Goal: Transaction & Acquisition: Subscribe to service/newsletter

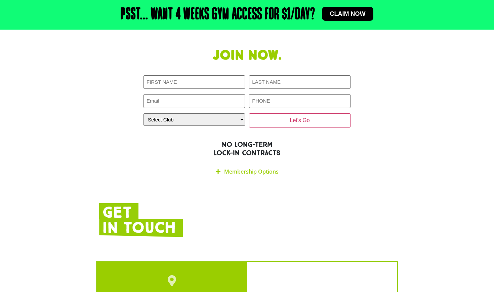
scroll to position [1158, 0]
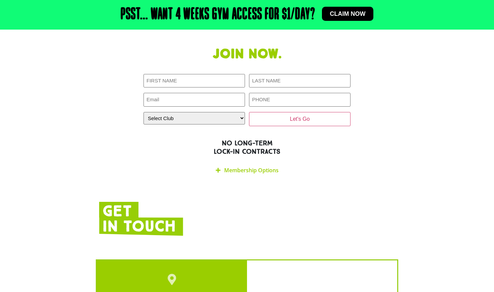
click at [260, 162] on div "Membership Options" at bounding box center [247, 170] width 207 height 16
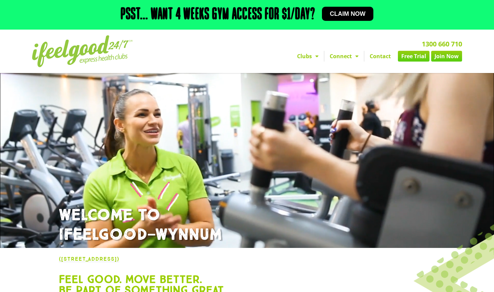
scroll to position [0, 0]
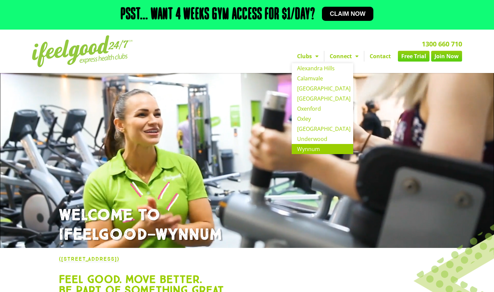
click at [315, 154] on link "Wynnum" at bounding box center [323, 149] width 62 height 10
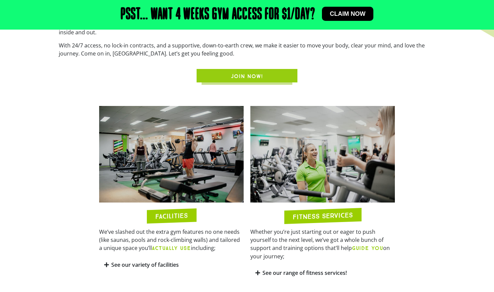
scroll to position [322, 0]
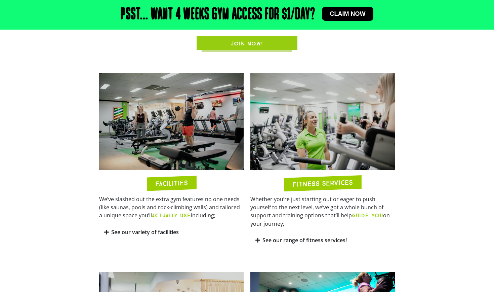
click at [159, 236] on link "See our variety of facilities" at bounding box center [145, 231] width 68 height 7
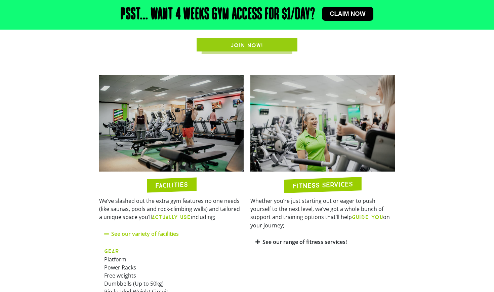
scroll to position [319, 0]
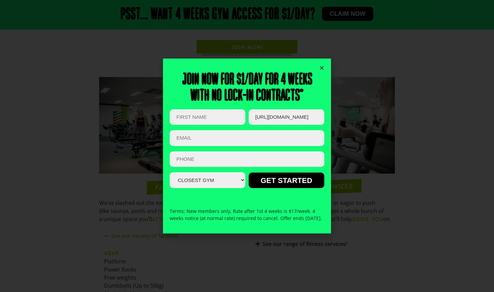
type input "[URL][DOMAIN_NAME]"
select select "Wynnum"
click at [253, 124] on div "Email This field is for validation purposes and should be left unchanged. First…" at bounding box center [247, 148] width 155 height 79
click at [256, 123] on div "Email This field is for validation purposes and should be left unchanged. First…" at bounding box center [247, 148] width 155 height 79
click at [261, 110] on input "[URL][DOMAIN_NAME]" at bounding box center [287, 117] width 76 height 16
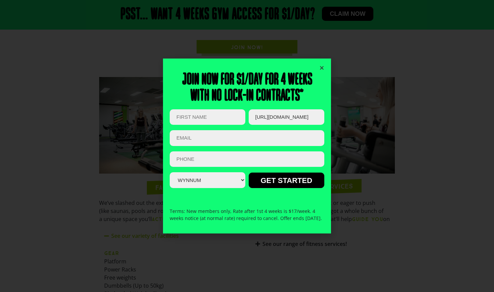
click at [323, 65] on icon "Close" at bounding box center [321, 67] width 5 height 5
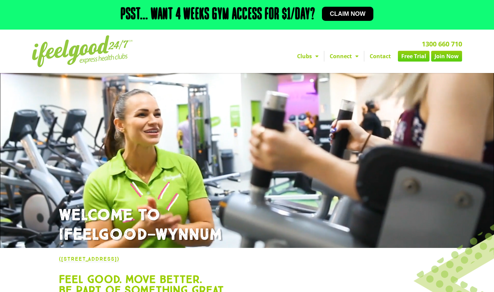
scroll to position [0, 0]
click at [357, 15] on span "Claim now" at bounding box center [348, 14] width 36 height 6
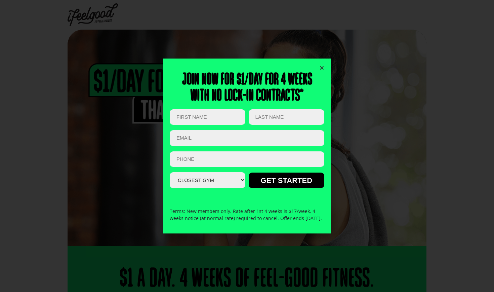
click at [323, 65] on icon "Close" at bounding box center [321, 67] width 5 height 5
